Goal: Information Seeking & Learning: Check status

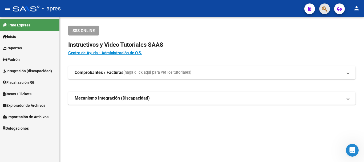
click at [323, 13] on span "button" at bounding box center [324, 8] width 5 height 11
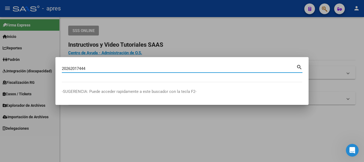
type input "20262017444"
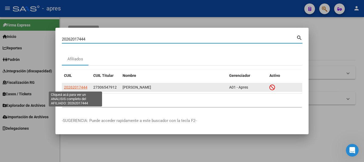
click at [77, 86] on span "20262017444" at bounding box center [75, 87] width 23 height 4
type textarea "20262017444"
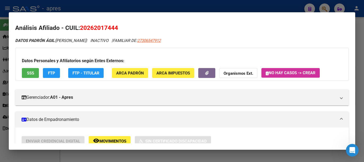
click at [31, 72] on span "SSS" at bounding box center [30, 73] width 7 height 5
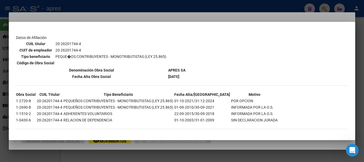
scroll to position [84, 0]
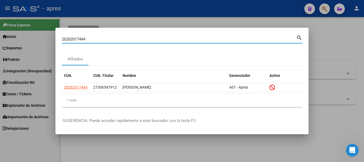
drag, startPoint x: 117, startPoint y: 38, endPoint x: 27, endPoint y: 39, distance: 89.6
click at [27, 39] on div "20262017444 Buscar (apellido, dni, cuil, nro traspaso, cuit, obra social) searc…" at bounding box center [182, 81] width 364 height 162
paste input "57396499"
type input "57396499"
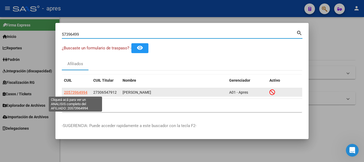
click at [78, 91] on span "20573964994" at bounding box center [75, 92] width 23 height 4
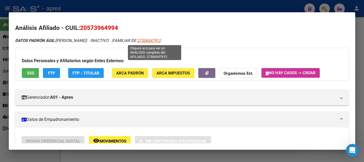
click at [153, 42] on span "27306547912" at bounding box center [148, 40] width 23 height 5
type textarea "27306547912"
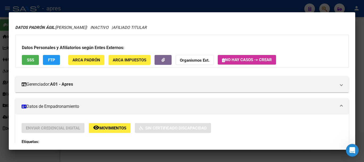
scroll to position [0, 0]
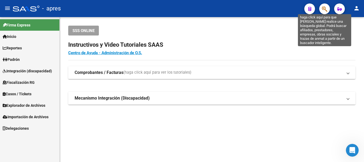
click at [327, 7] on icon "button" at bounding box center [324, 9] width 5 height 6
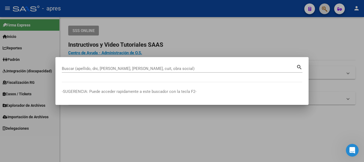
paste input "27306547912"
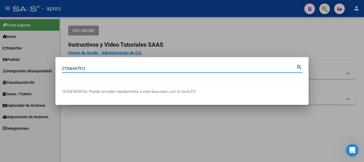
type input "27306547912"
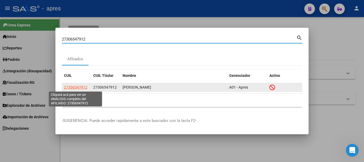
click at [84, 85] on span "27306547912" at bounding box center [75, 87] width 23 height 4
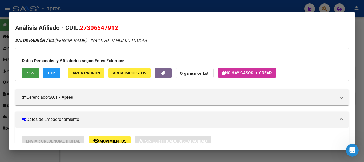
click at [35, 74] on button "SSS" at bounding box center [30, 73] width 17 height 10
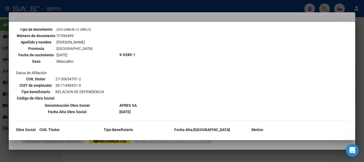
scroll to position [435, 0]
